Goal: Task Accomplishment & Management: Manage account settings

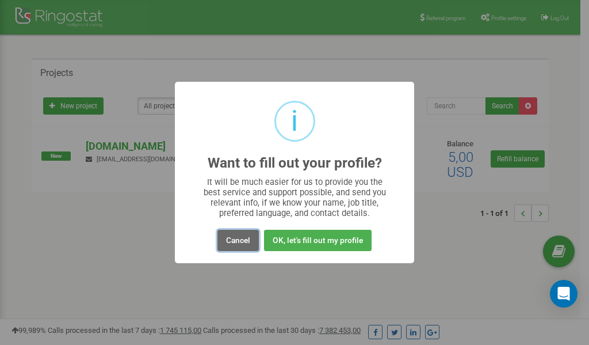
click at [244, 241] on button "Cancel" at bounding box center [237, 240] width 41 height 21
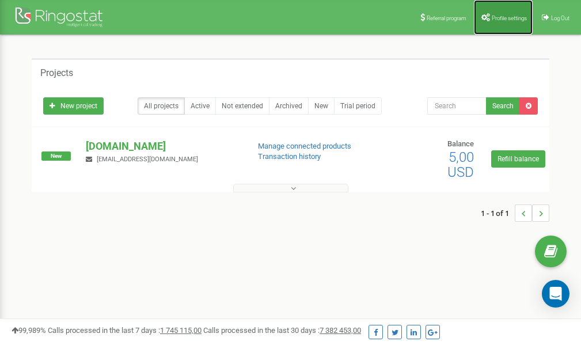
click at [506, 16] on span "Profile settings" at bounding box center [508, 18] width 35 height 6
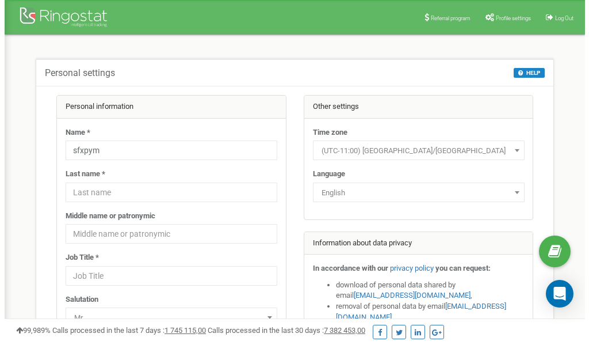
scroll to position [58, 0]
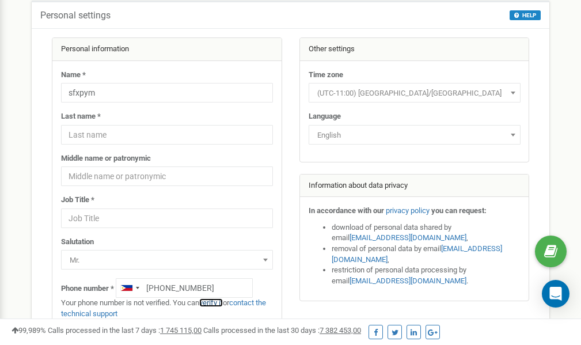
click at [213, 301] on link "verify it" at bounding box center [211, 302] width 24 height 9
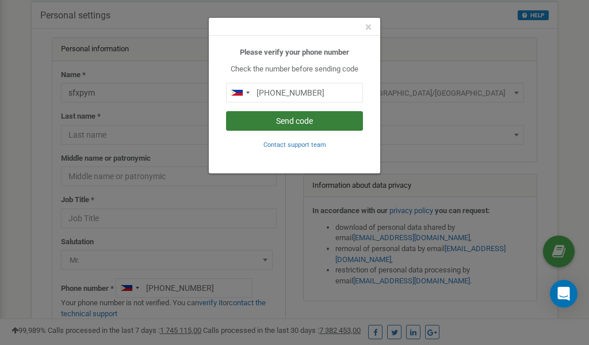
click at [293, 122] on button "Send code" at bounding box center [294, 121] width 137 height 20
